Goal: Task Accomplishment & Management: Complete application form

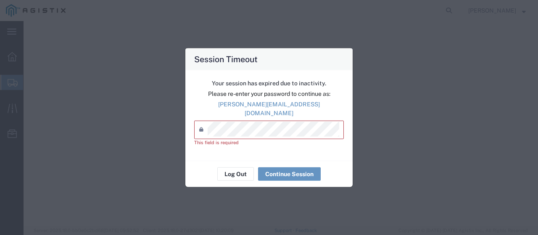
select select
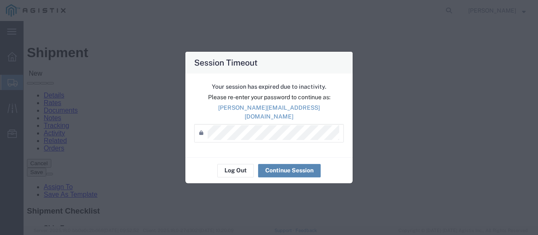
click at [289, 169] on button "Continue Session" at bounding box center [289, 170] width 63 height 13
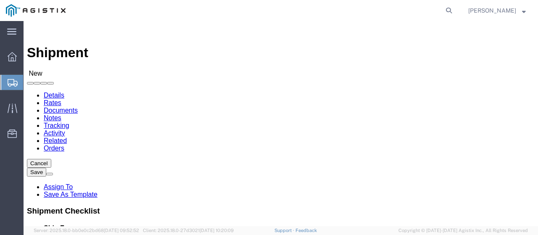
click select "Select PG&E Zena Inc"
select select "9596"
click select "Select PG&E Zena Inc"
select select
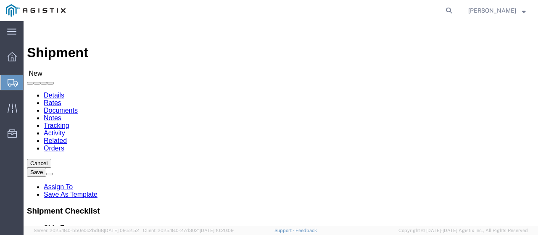
click select "Select"
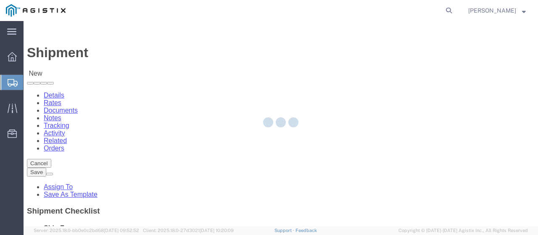
select select
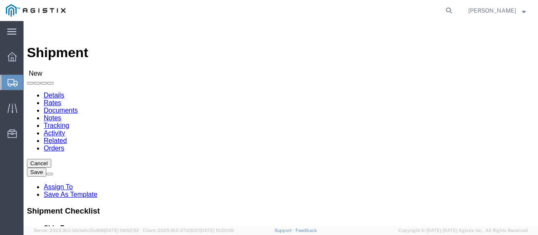
click select "Select PG&E Zena Inc"
select select "9596"
click select "Select PG&E Zena Inc"
select select
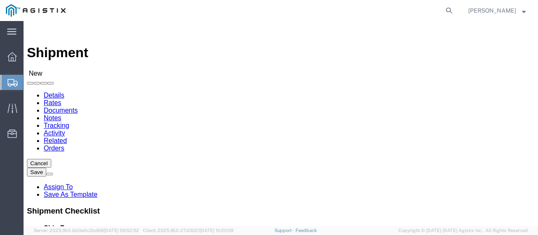
click select "Select All Others [GEOGRAPHIC_DATA] [GEOGRAPHIC_DATA] [GEOGRAPHIC_DATA] [GEOGRA…"
select select "19740"
click select "Select All Others [GEOGRAPHIC_DATA] [GEOGRAPHIC_DATA] [GEOGRAPHIC_DATA] [GEOGRA…"
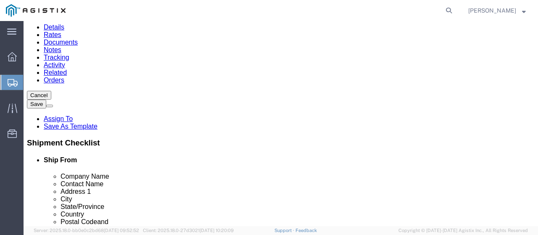
scroll to position [67, 0]
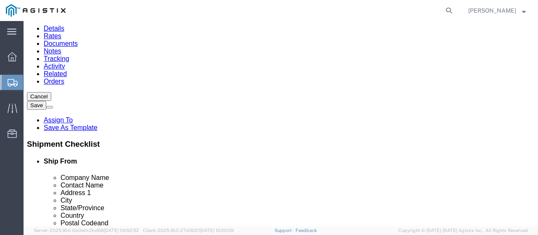
click span
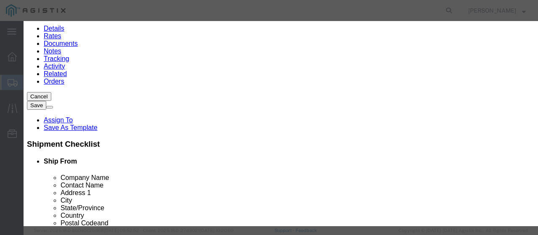
click select "Search by Address Book Name City Company Name Contact Name Country CustomerAlia…"
select select "companyName"
click select "Search by Address Book Name City Company Name Contact Name Country CustomerAlia…"
click input "text"
type input "ZENA"
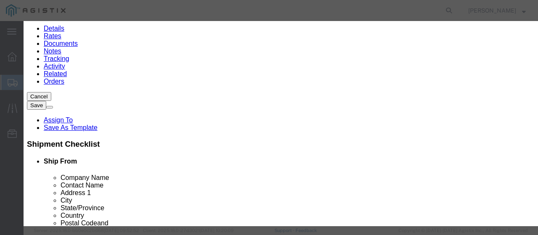
click button "button"
click button "Select"
select select "GA"
click button "Close"
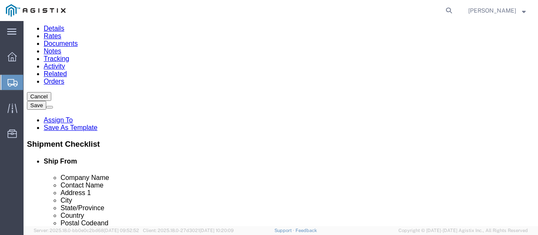
click span
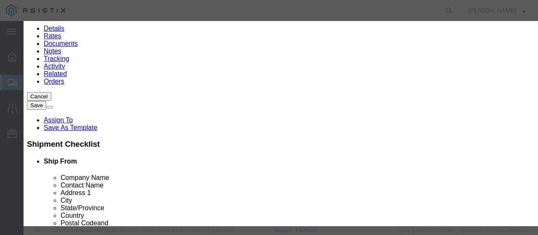
click select "Search by Address Book Name City Company Name Contact Name Country CustomerAlia…"
select select "zip"
click select "Search by Address Book Name City Company Name Contact Name Country CustomerAlia…"
click input "text"
paste input "94538"
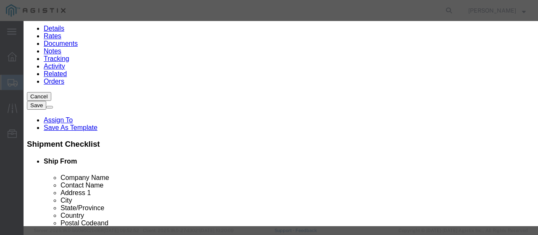
type input "94538"
click icon "button"
click button "Select"
select select "CA"
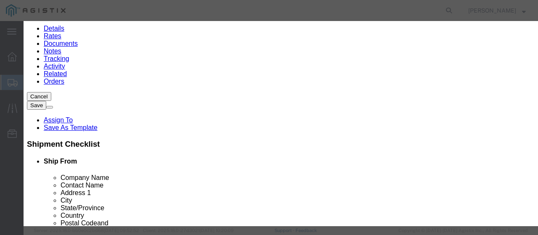
click button "Close"
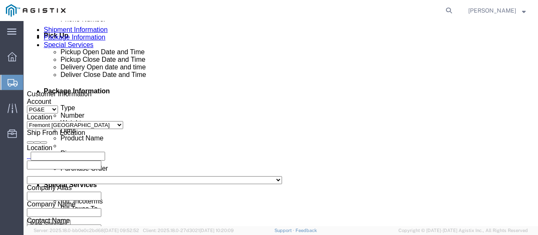
scroll to position [391, 0]
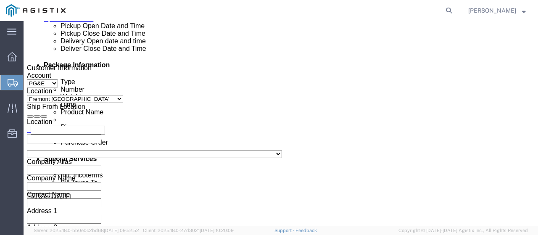
click div "[DATE] 6:00 PM"
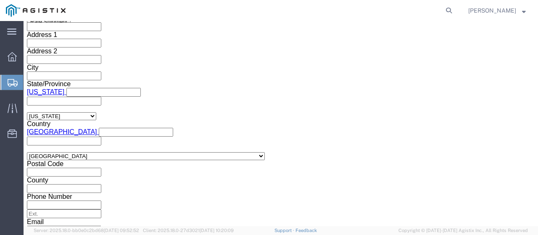
click input "6:00 PM"
type input "8:30 AM"
click button "Apply"
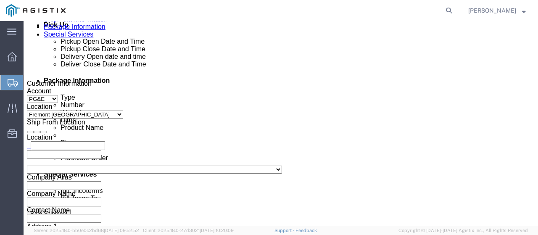
scroll to position [379, 0]
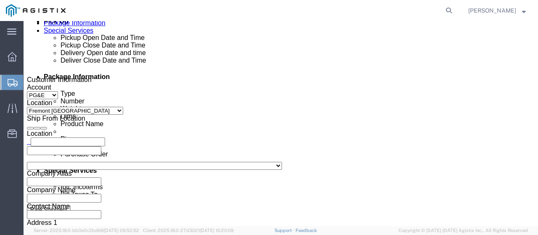
click div "[DATE] 9:30 AM"
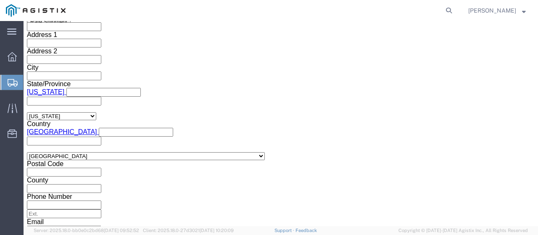
type input "4:00 PM"
click button "Apply"
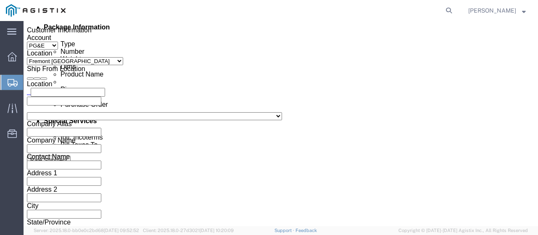
scroll to position [431, 0]
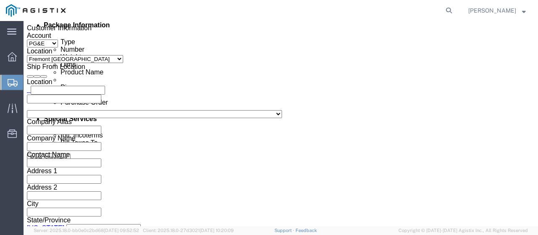
click div
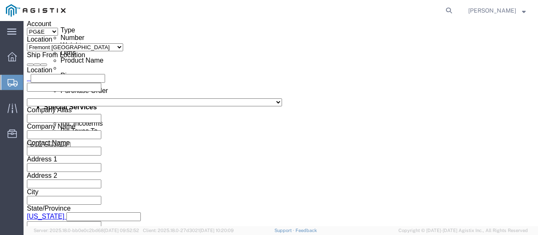
scroll to position [441, 0]
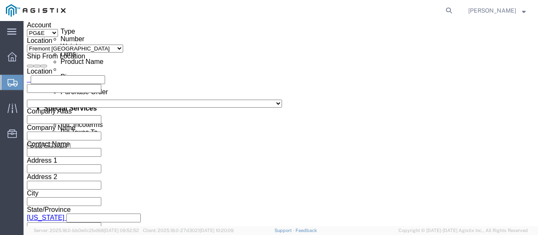
click div "[DATE] 5:00 PM"
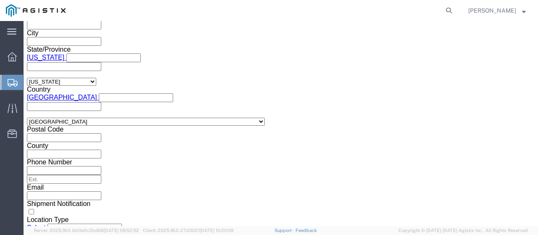
scroll to position [602, 0]
type input "8:30 AM"
click button "Apply"
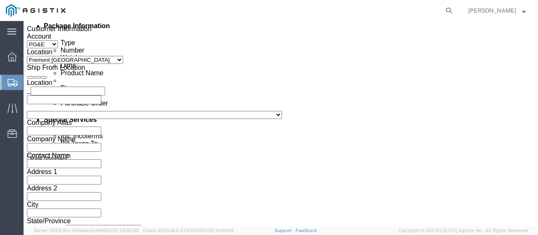
scroll to position [433, 0]
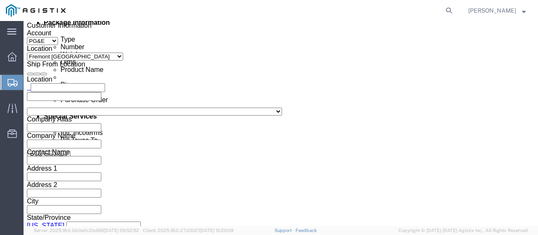
click icon
click div
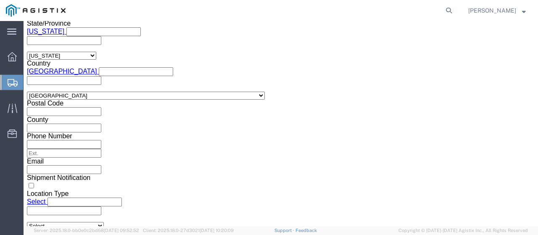
click input "6:00 PM"
type input "4:00 PM"
click button "Apply"
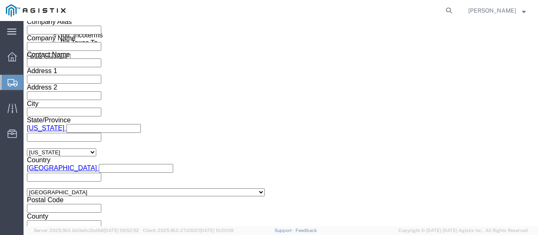
scroll to position [565, 0]
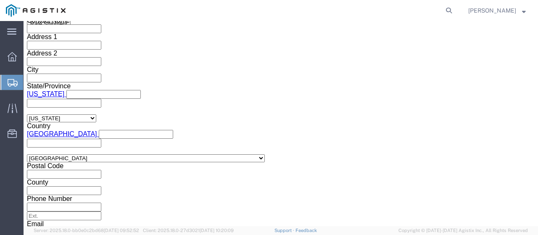
click input "text"
paste input "94538"
type input "9"
paste input "3501416904"
type input "3501416904"
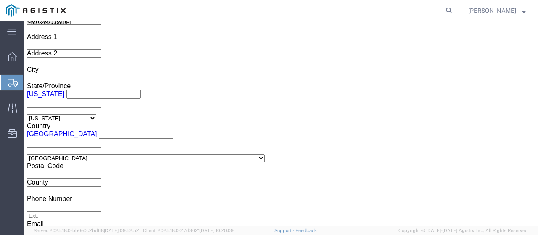
click select "Select Account Type Activity ID Airline Appointment Number ASN Batch Request # …"
select select "CUSTREF"
click select "Select Account Type Activity ID Airline Appointment Number ASN Batch Request # …"
click input "text"
paste input "S008013379"
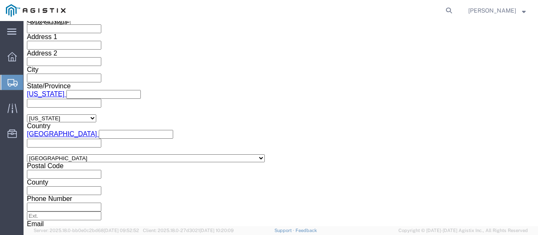
type input "S008013379"
click select "Select Account Type Activity ID Airline Appointment Number ASN Batch Request # …"
select select "PCKSLIP"
click select "Select Account Type Activity ID Airline Appointment Number ASN Batch Request # …"
click input "text"
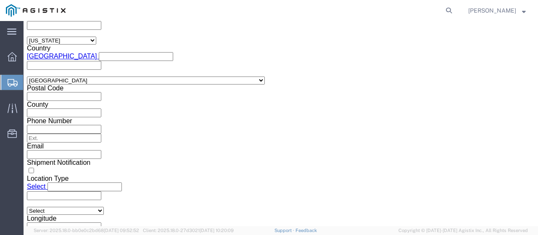
scroll to position [658, 0]
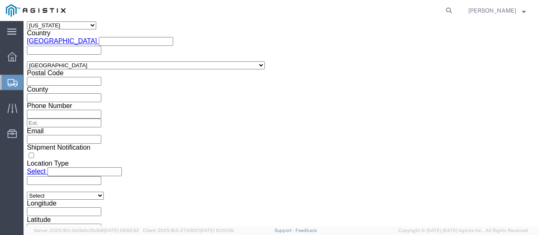
type input "2159"
click button "Continue"
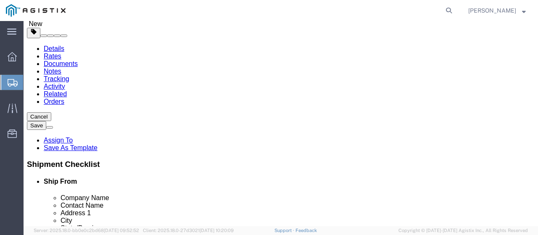
scroll to position [48, 0]
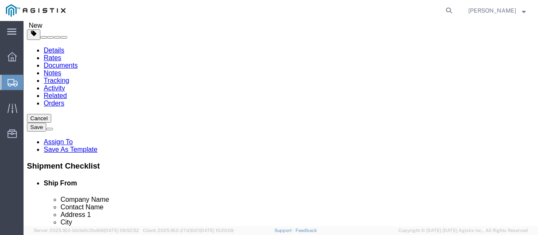
click select "Select Bulk Bundle(s) Cardboard Box(es) Carton(s) Crate(s) Drum(s) (Fiberboard)…"
select select "PSNS"
click select "Select Bulk Bundle(s) Cardboard Box(es) Carton(s) Crate(s) Drum(s) (Fiberboard)…"
click input "text"
type input "39"
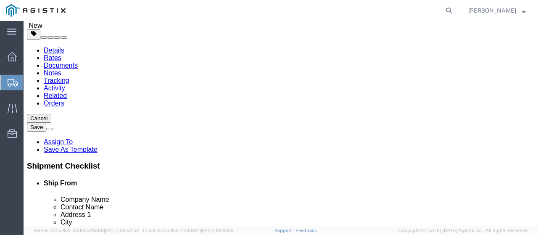
type input "46"
type input "47"
click input "0.00"
drag, startPoint x: 98, startPoint y: 178, endPoint x: 55, endPoint y: 176, distance: 42.6
click div "Weight Total weight of packages in pounds or kilograms 0.00 Select kgs lbs Ship…"
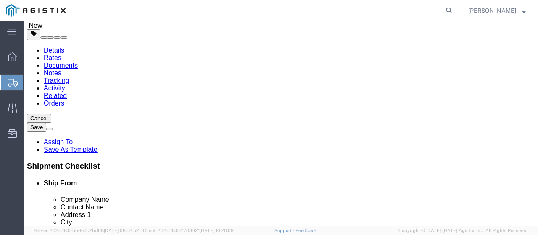
scroll to position [125, 0]
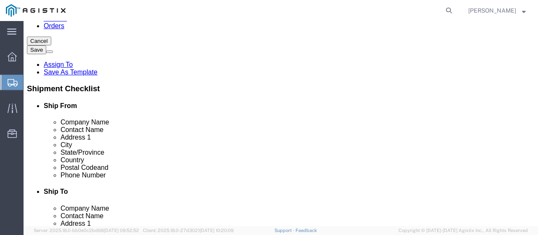
type input "210"
click span
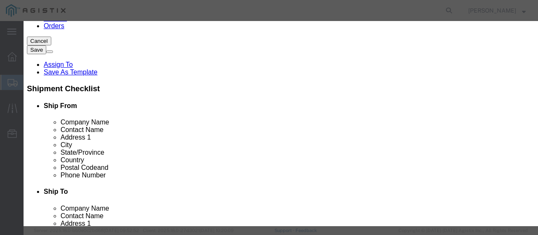
click input "text"
type input "ZRP 3600"
drag, startPoint x: 127, startPoint y: 60, endPoint x: 169, endPoint y: 83, distance: 47.6
click span "ZRP 3600 ZRP 3600 Name: PLATFORM NEST BIRD ZRP 3600 Sku: M561438 Model: Descrip…"
click td "Name: PLATFORM NEST BIRD ZRP 3600"
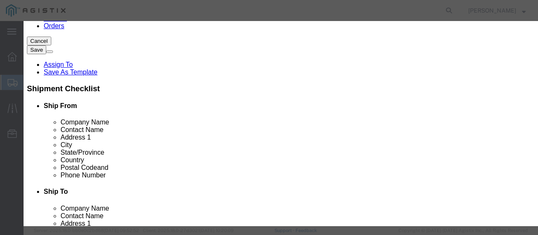
select select
select select "USD"
type input "PLATFORM NEST BIRD ZRP 3600"
type input "M561438"
type input "PLATFORM NEST BIRD ZRP 3600"
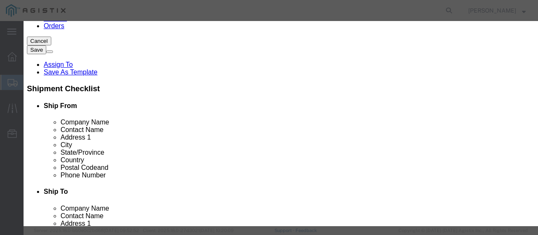
click input "text"
type input "10"
click input "text"
type input "1900"
click select "Select 50 55 60 65 70 85 92.5 100 125 175 250 300 400"
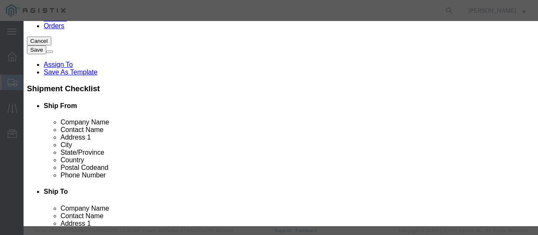
select select "85"
click select "Select 50 55 60 65 70 85 92.5 100 125 175 250 300 400"
click select "Select Bag Barrels 100Board Feet Bottle Box Blister Pack Carats Can Capsule Car…"
drag, startPoint x: 231, startPoint y: 74, endPoint x: 218, endPoint y: 80, distance: 14.3
click select "Select Bag Barrels 100Board Feet Bottle Box Blister Pack Carats Can Capsule Car…"
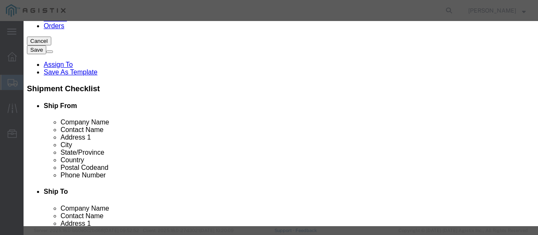
click select "Select Bag Barrels 100Board Feet Bottle Box Blister Pack Carats Can Capsule Car…"
select select "EA"
click select "Select Bag Barrels 100Board Feet Bottle Box Blister Pack Carats Can Capsule Car…"
click textarea
paste textarea "[PERSON_NAME] Nest - Hollonest 38" Diameter - 7" Deep Your # M561438"
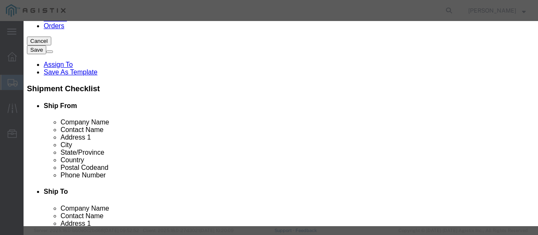
scroll to position [6, 0]
type textarea "[PERSON_NAME] Nest - Hollonest 38" Diameter - 7" Deep Your # M561438"
click button "Save & Close"
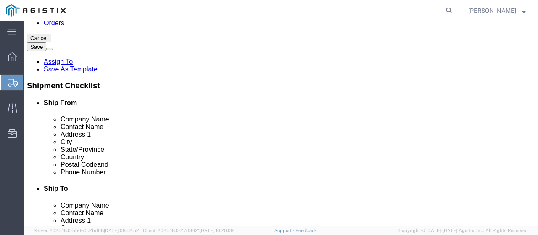
scroll to position [185, 0]
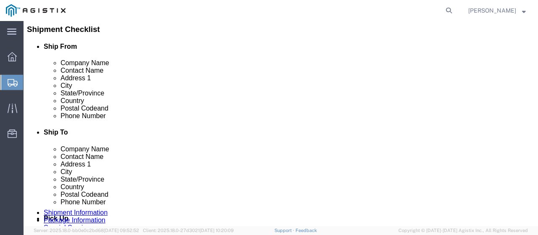
click button "Continue"
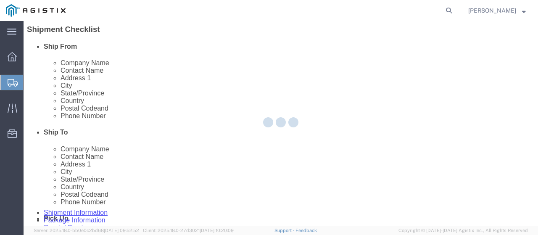
scroll to position [0, 0]
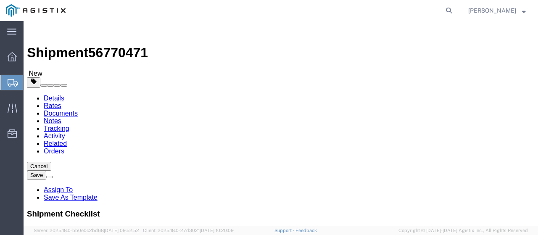
click button "Rate Shipment"
